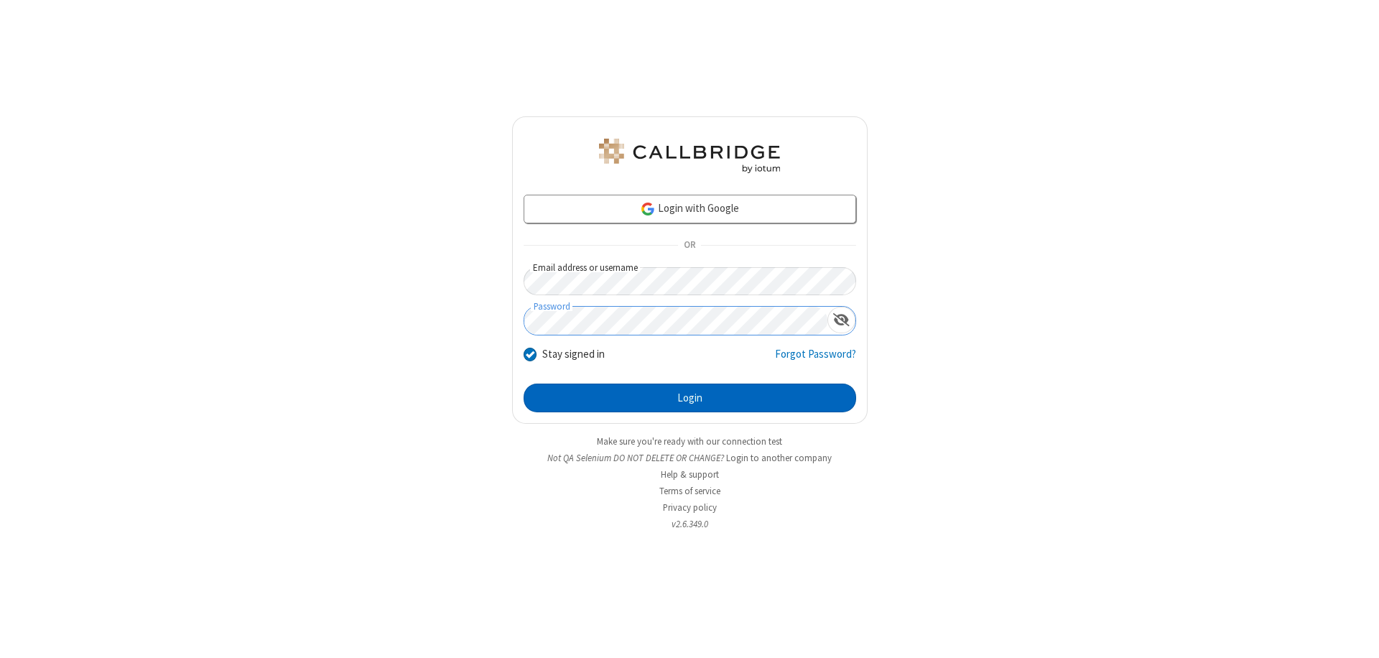
click at [690, 398] on button "Login" at bounding box center [690, 398] width 333 height 29
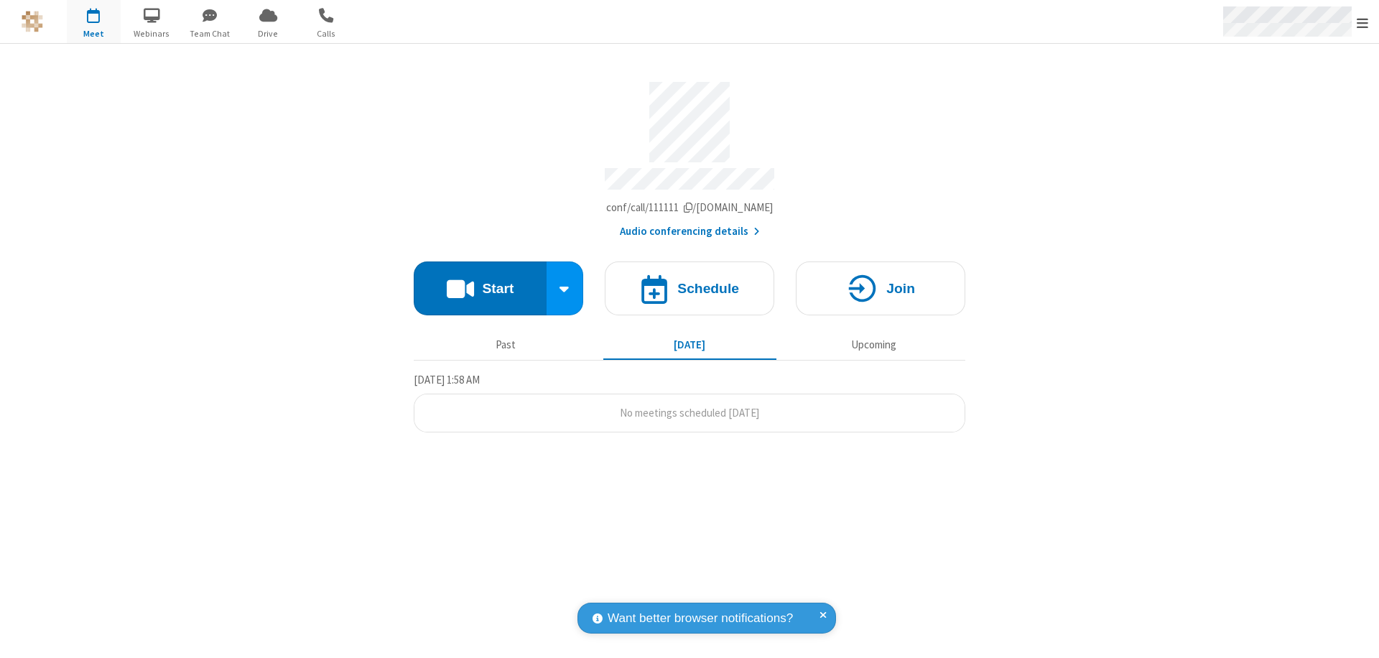
click at [1363, 22] on span "Open menu" at bounding box center [1362, 23] width 11 height 14
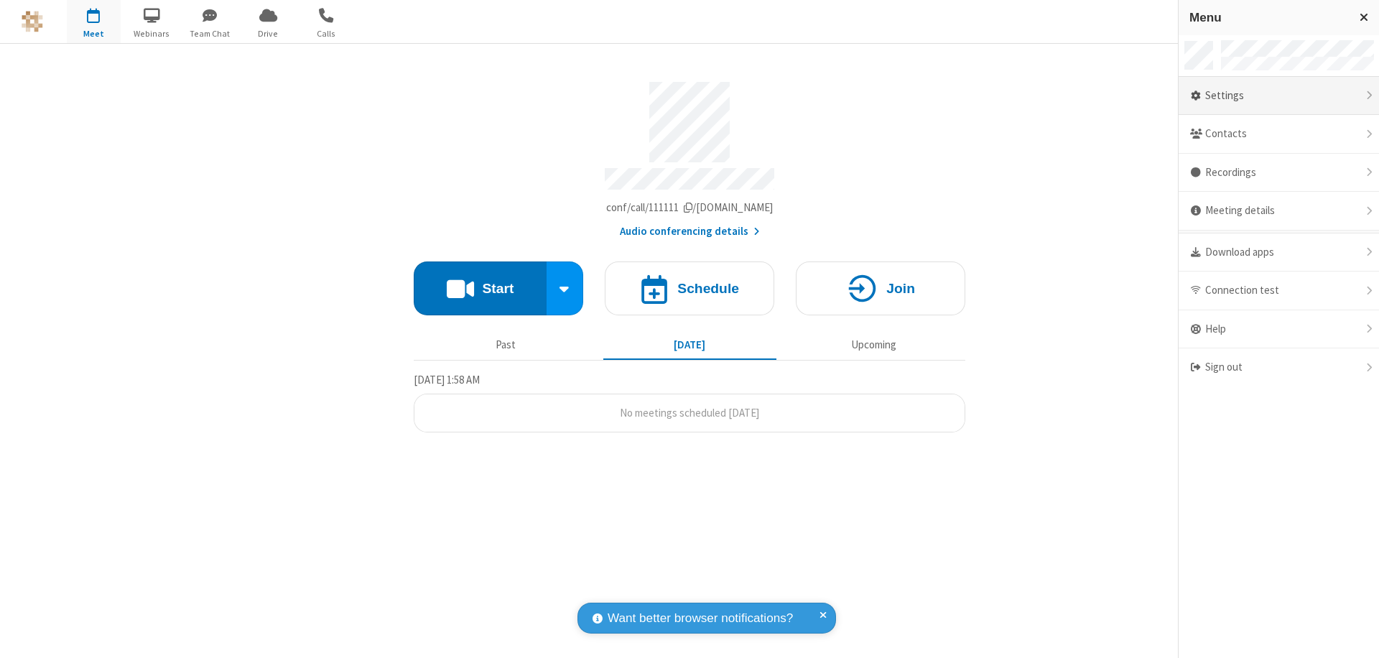
click at [1279, 96] on div "Settings" at bounding box center [1279, 96] width 200 height 39
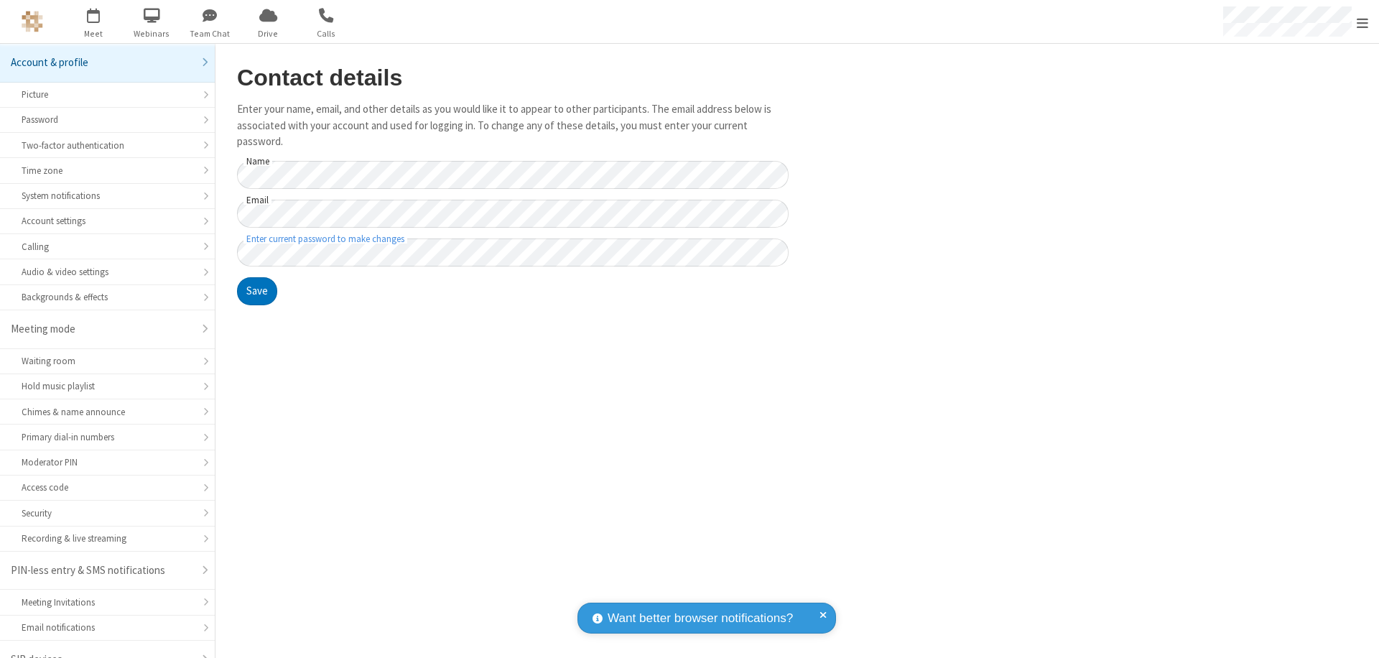
scroll to position [20, 0]
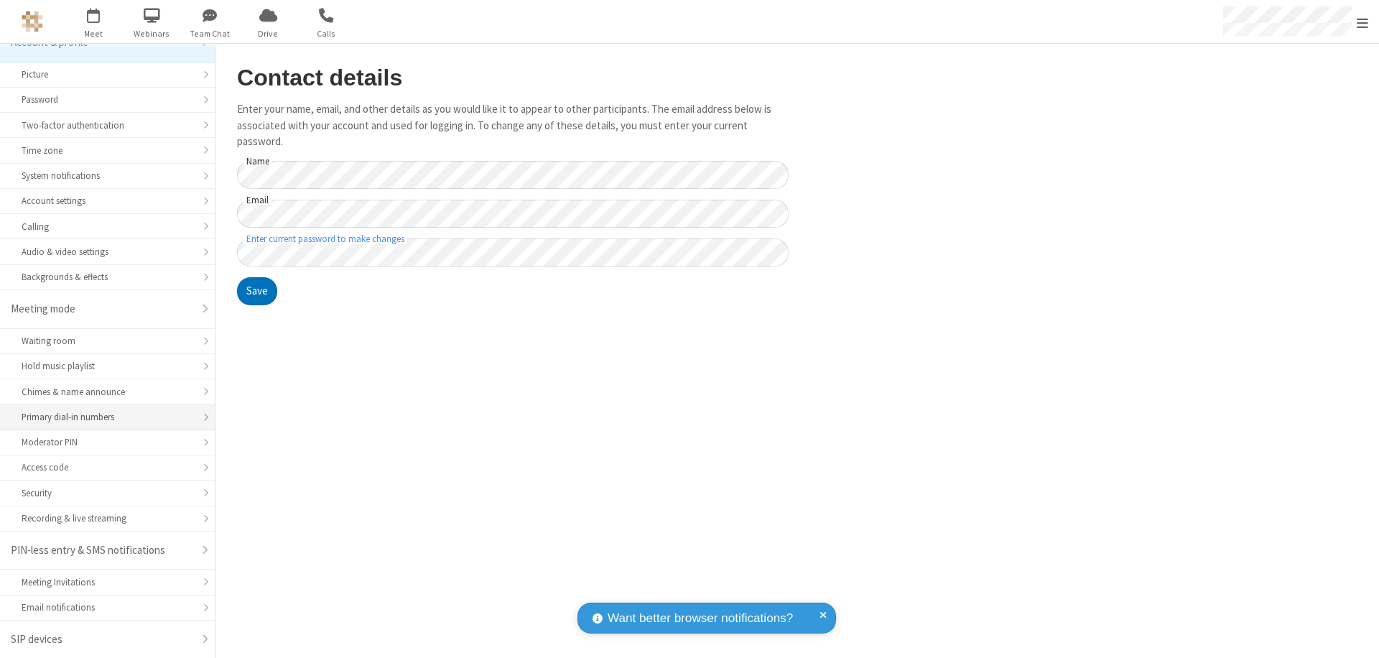
click at [102, 417] on div "Primary dial-in numbers" at bounding box center [108, 417] width 172 height 14
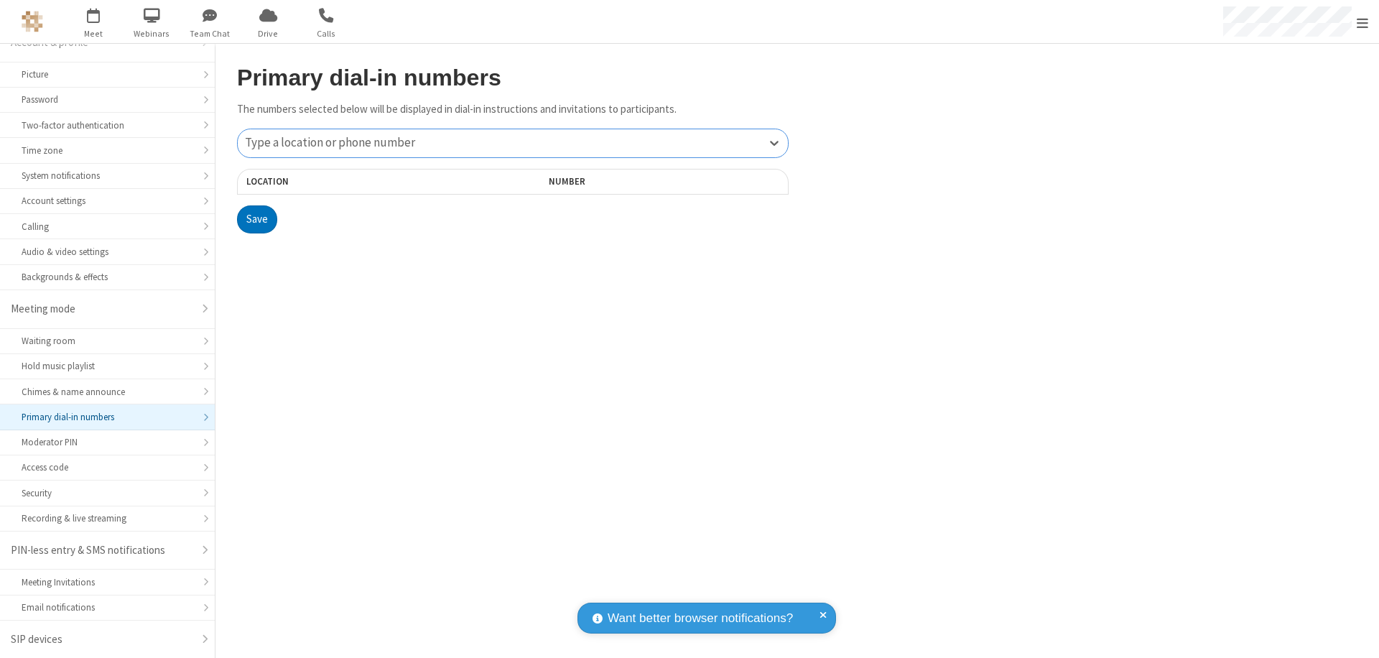
click at [513, 143] on div "Type a location or phone number" at bounding box center [513, 143] width 550 height 28
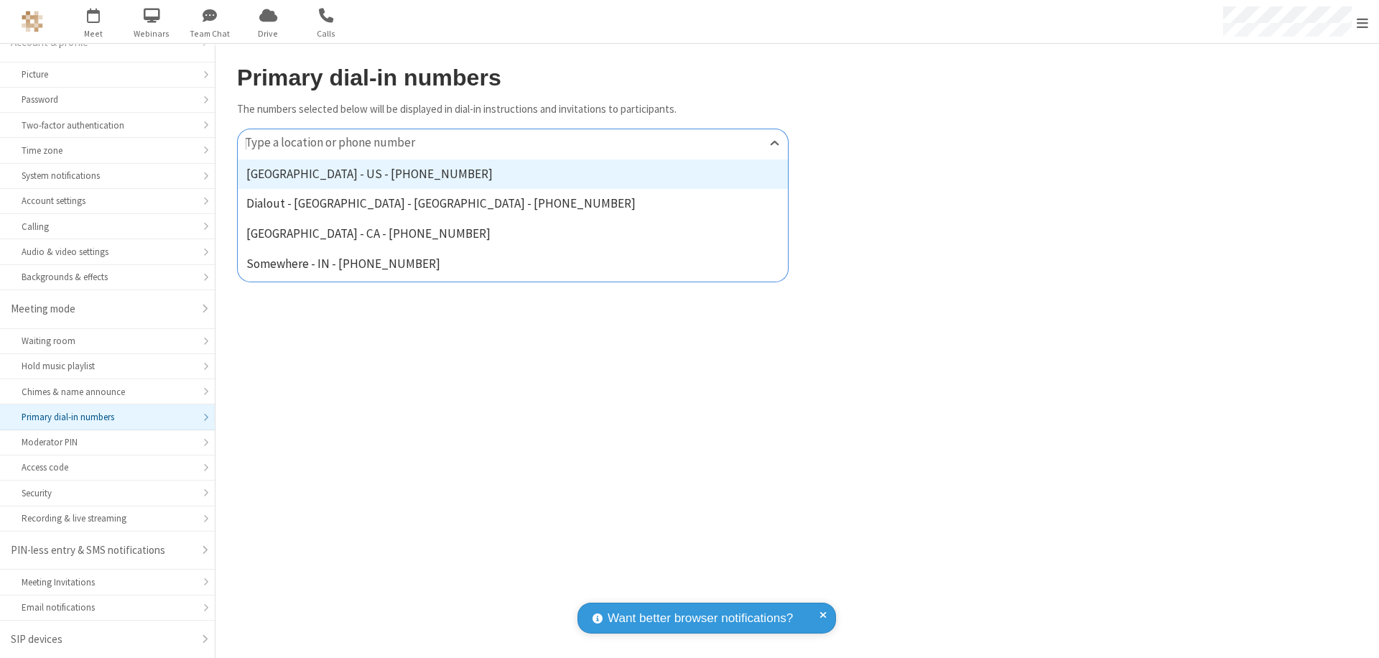
type input "[PHONE_NUMBER]"
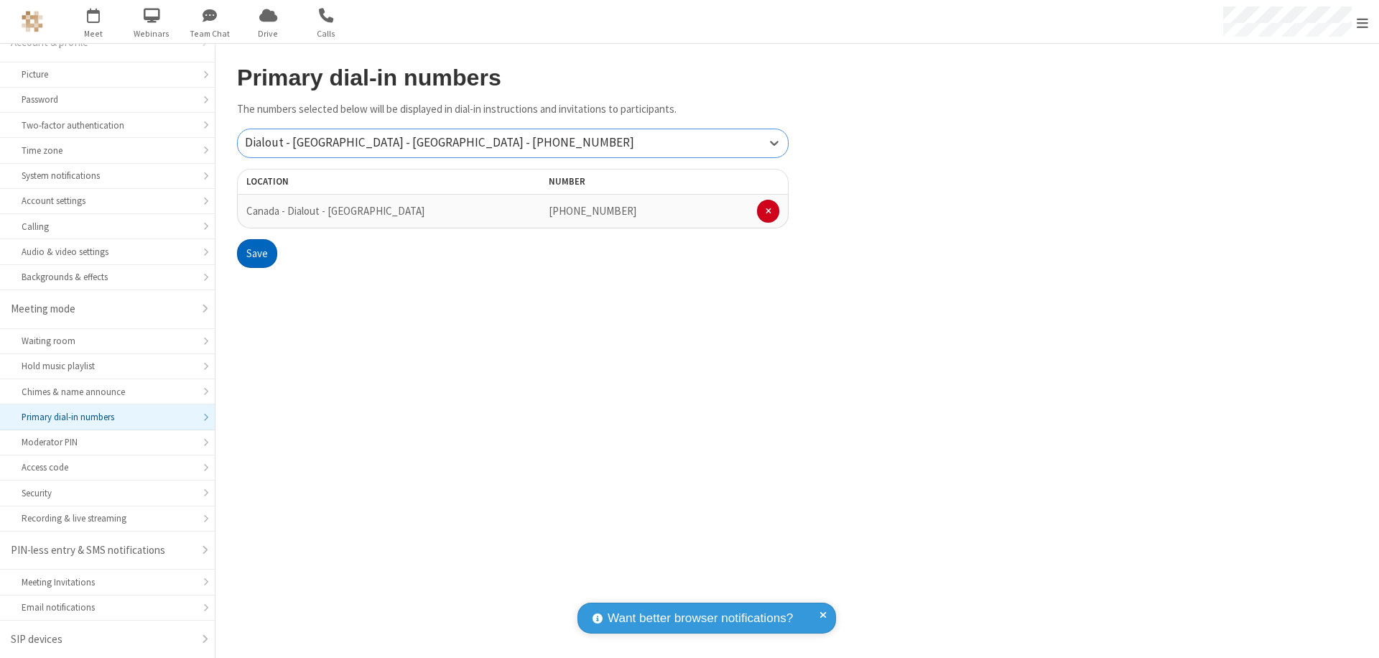
click at [256, 254] on button "Save" at bounding box center [257, 253] width 40 height 29
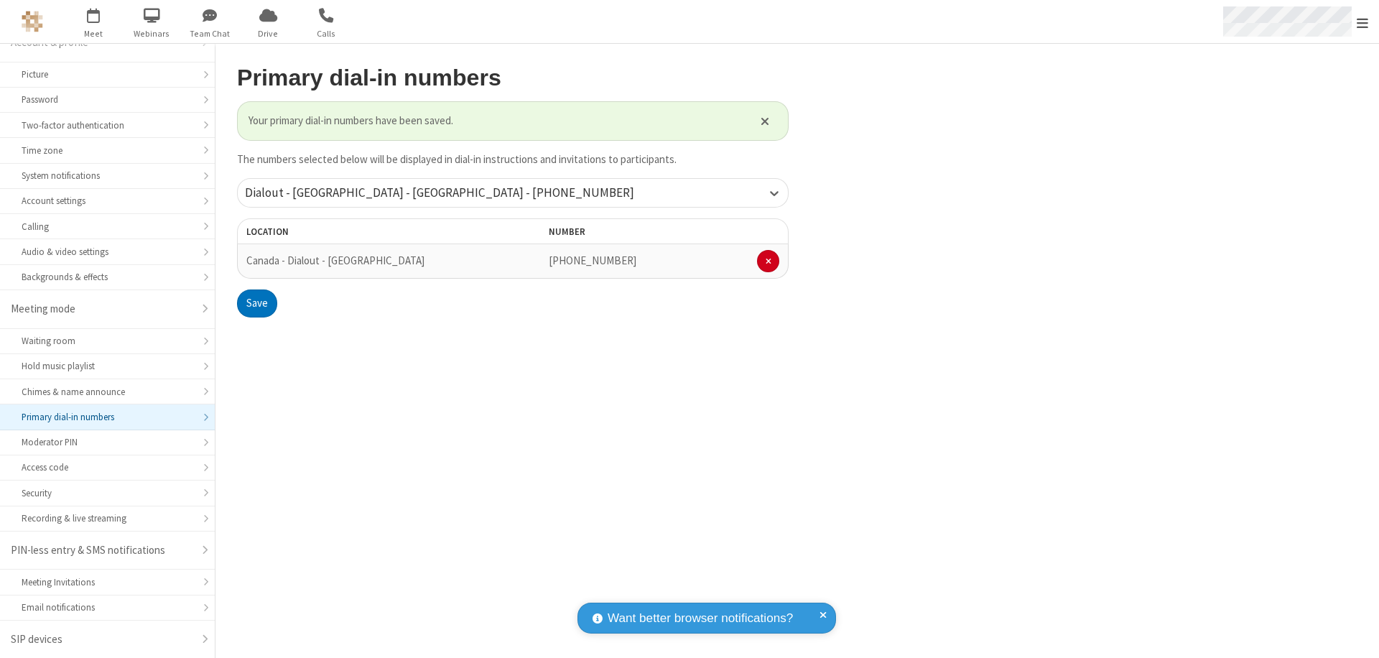
click at [1363, 22] on span "Open menu" at bounding box center [1362, 23] width 11 height 14
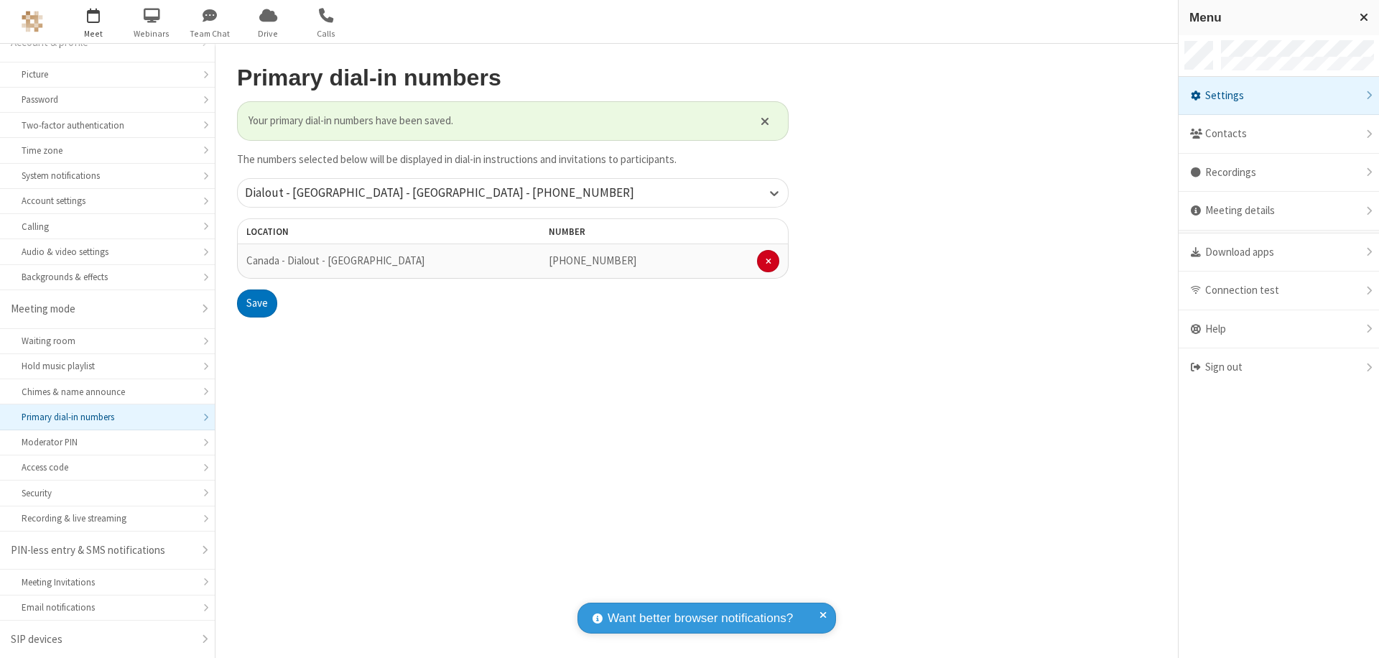
click at [93, 22] on span "button" at bounding box center [94, 15] width 54 height 24
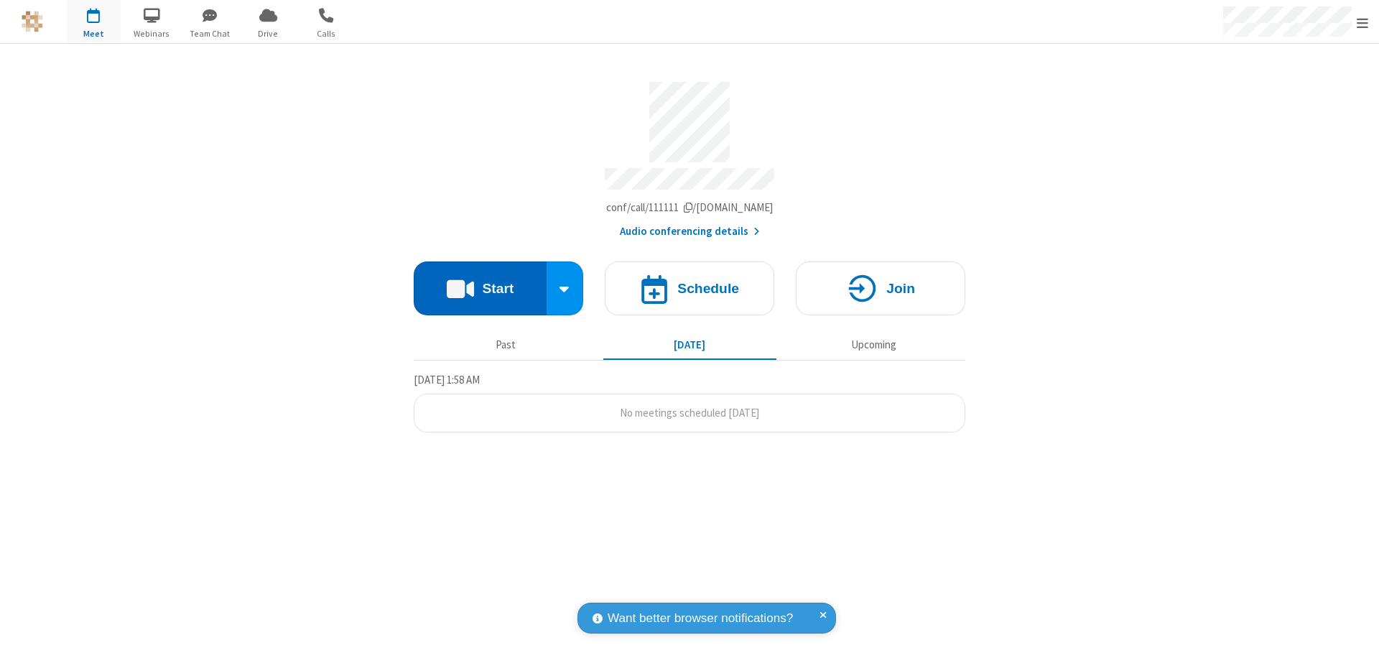
click at [480, 282] on button "Start" at bounding box center [480, 288] width 133 height 54
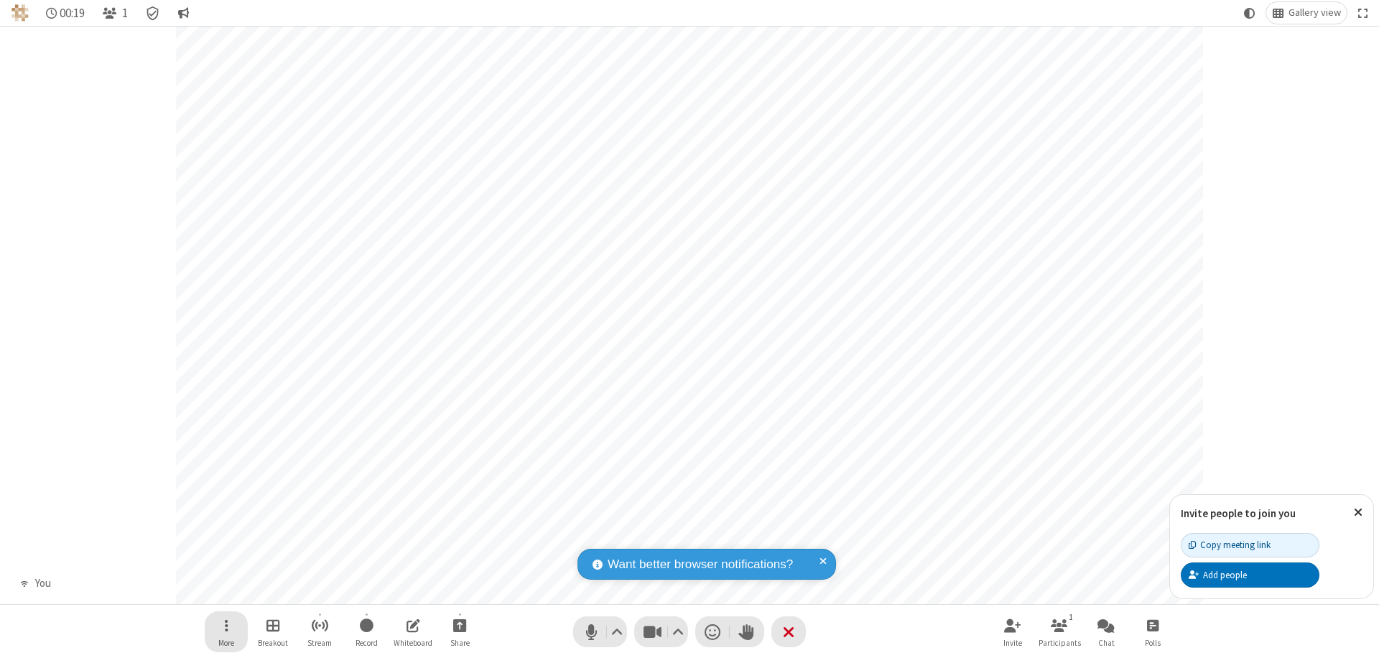
click at [226, 625] on span "Open menu" at bounding box center [227, 625] width 4 height 18
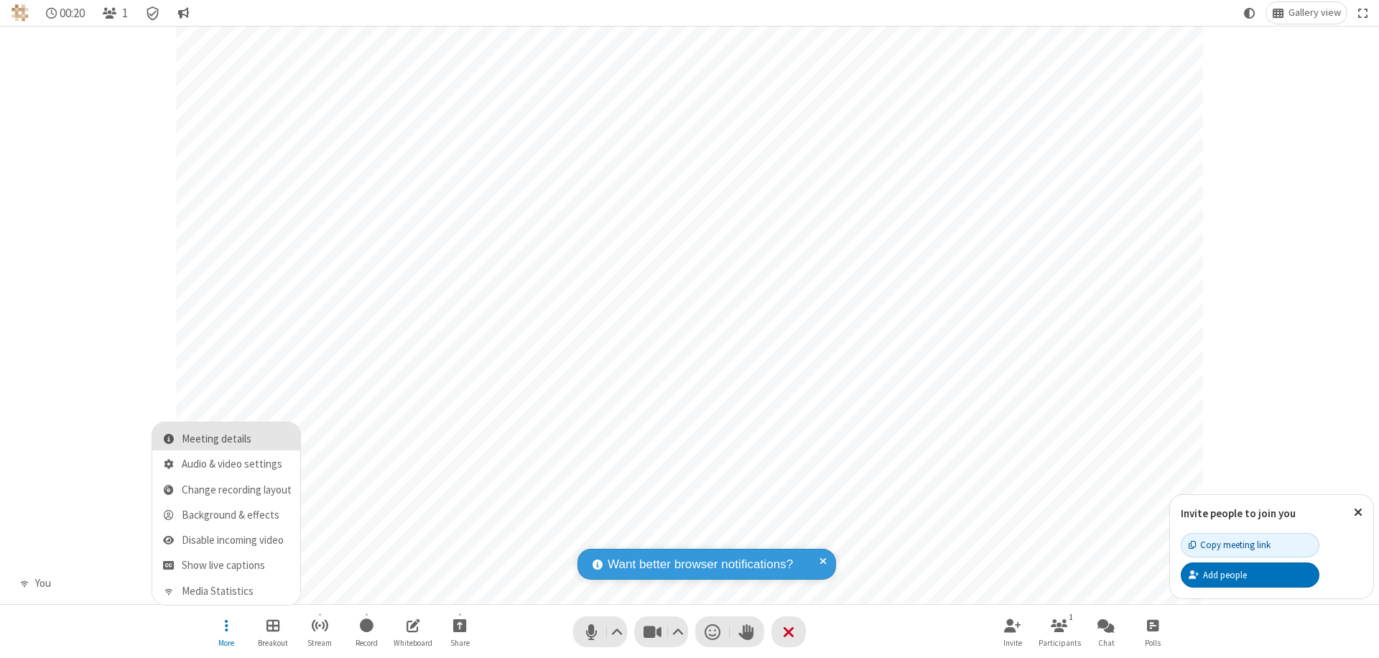
click at [236, 439] on span "Meeting details" at bounding box center [237, 439] width 110 height 12
